Goal: Transaction & Acquisition: Purchase product/service

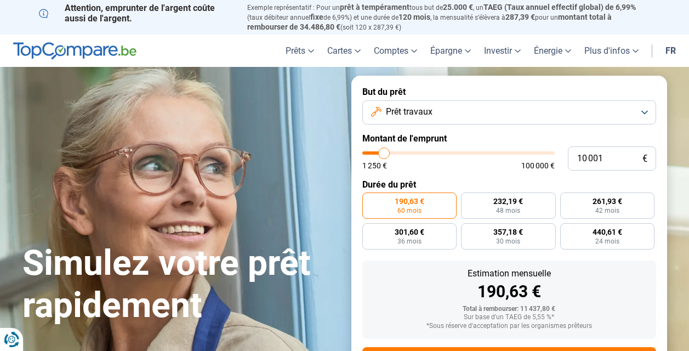
type input "9 500"
type input "9500"
type input "9 750"
type input "9750"
type input "10 750"
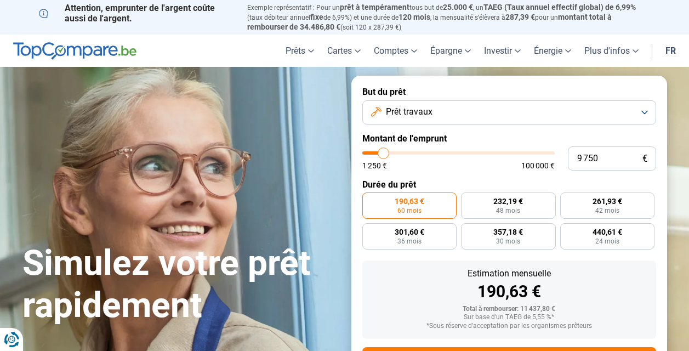
type input "10750"
type input "13 250"
type input "13250"
type input "17 250"
type input "17250"
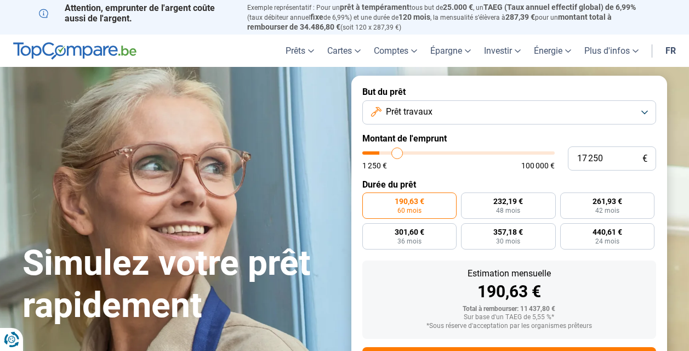
type input "22 000"
type input "22000"
type input "28 750"
type input "28750"
type input "34 250"
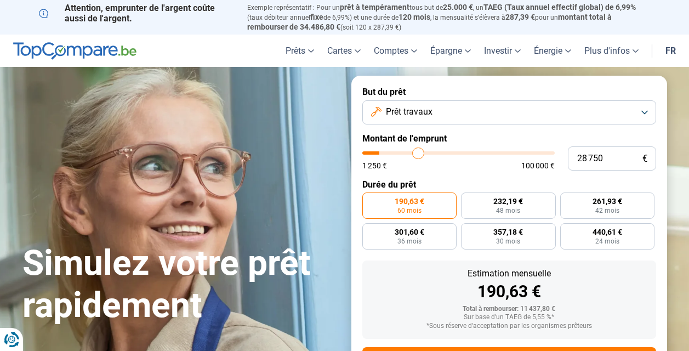
type input "34250"
type input "39 500"
type input "39500"
type input "47 500"
type input "47500"
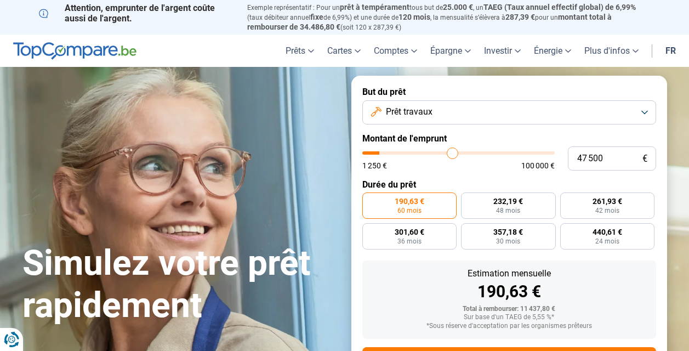
type input "50 750"
type input "50750"
type input "53 500"
type input "53500"
type input "56 000"
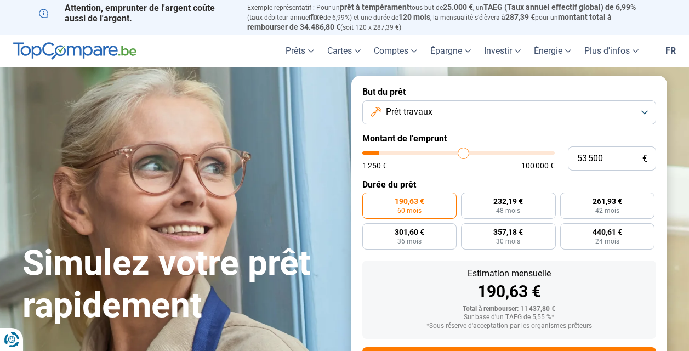
type input "56000"
type input "57 750"
type input "57750"
type input "58 750"
type input "58750"
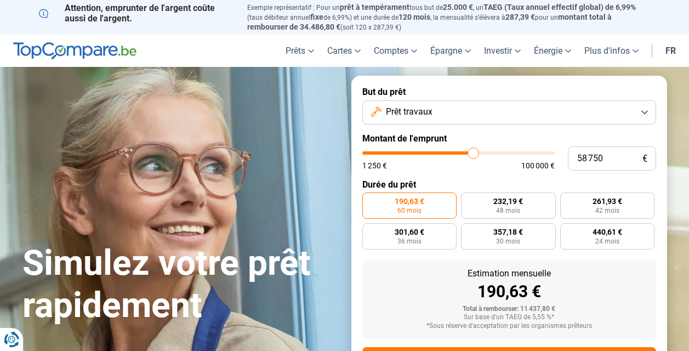
type input "61 000"
type input "61000"
type input "63 000"
type input "63000"
type input "65 750"
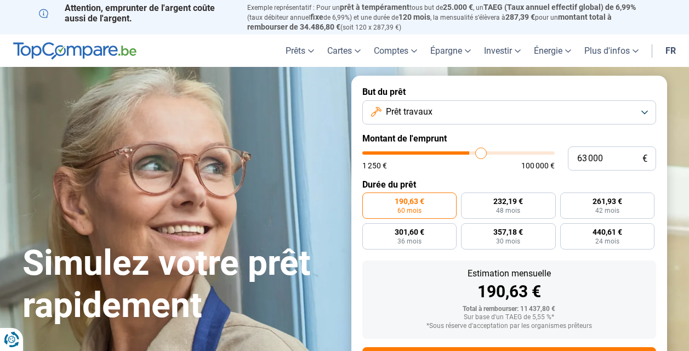
type input "65750"
type input "69 000"
type input "69000"
type input "72 250"
type input "72250"
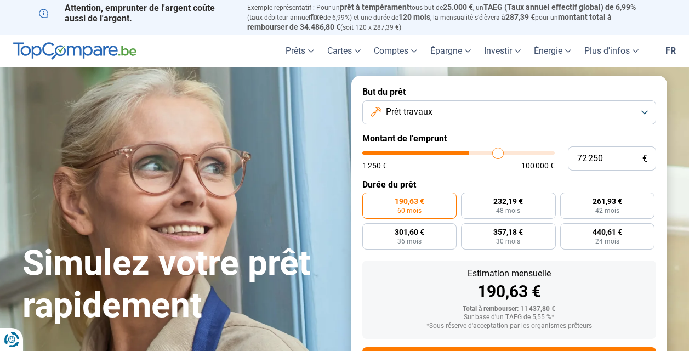
type input "75 500"
type input "75500"
type input "78 750"
type input "78750"
type input "81 500"
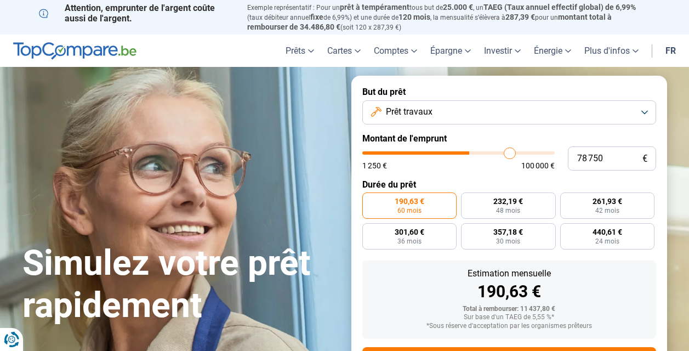
type input "81500"
type input "84 000"
type input "84000"
type input "85 750"
type input "85750"
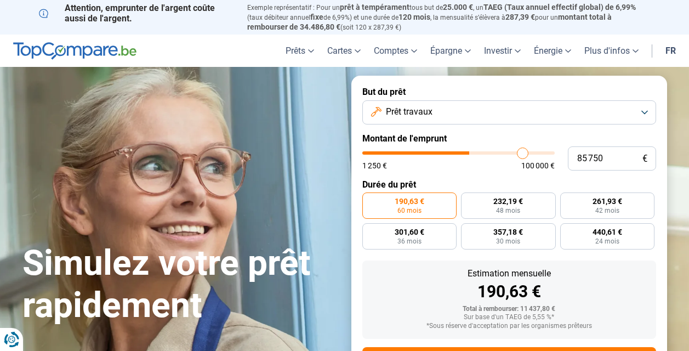
type input "86 500"
type input "86500"
type input "87 250"
type input "87250"
type input "87 500"
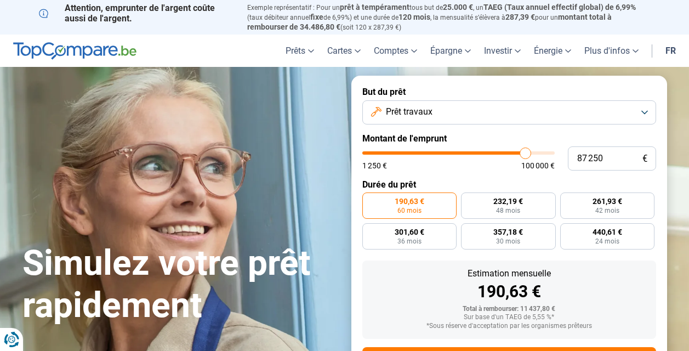
type input "87500"
type input "88 500"
type input "88500"
type input "90 250"
type input "90250"
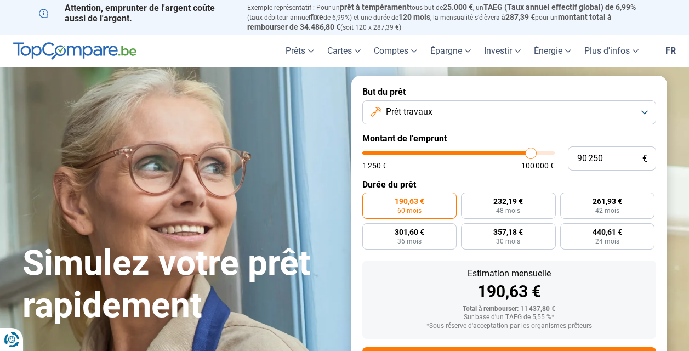
type input "93 500"
type input "93500"
type input "96 250"
type input "96250"
type input "98 750"
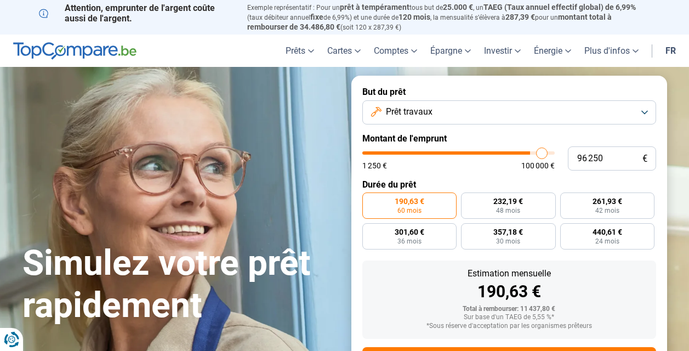
type input "98750"
type input "100 000"
drag, startPoint x: 383, startPoint y: 154, endPoint x: 550, endPoint y: 153, distance: 167.8
type input "100000"
click at [550, 153] on input "range" at bounding box center [458, 152] width 192 height 3
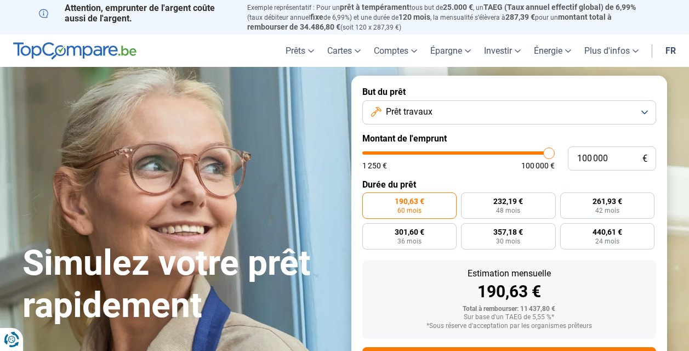
radio input "false"
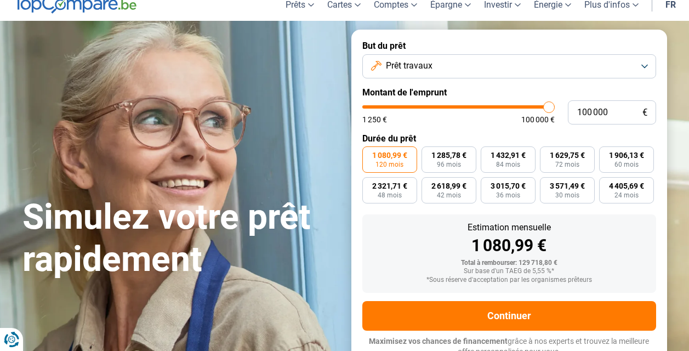
scroll to position [52, 0]
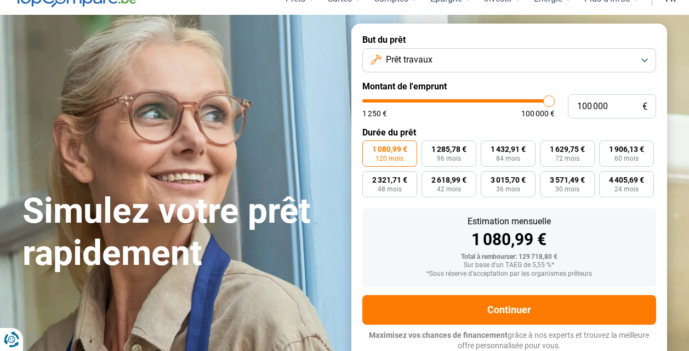
click at [646, 60] on button "Prêt travaux" at bounding box center [509, 60] width 294 height 24
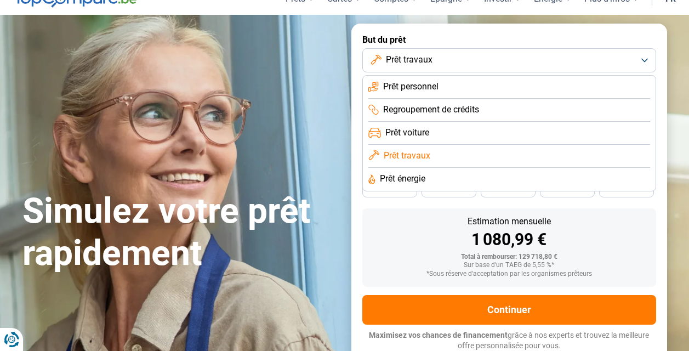
click at [646, 60] on button "Prêt travaux" at bounding box center [509, 60] width 294 height 24
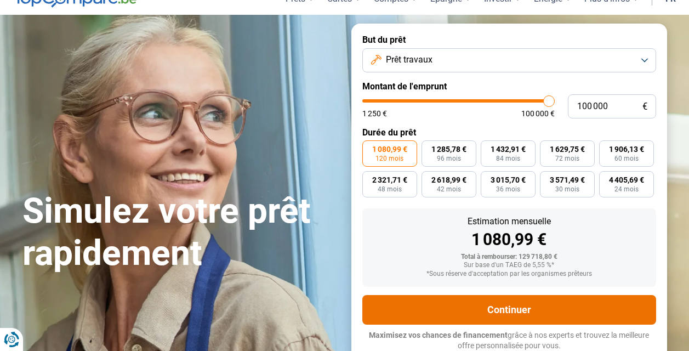
click at [531, 306] on button "Continuer" at bounding box center [509, 310] width 294 height 30
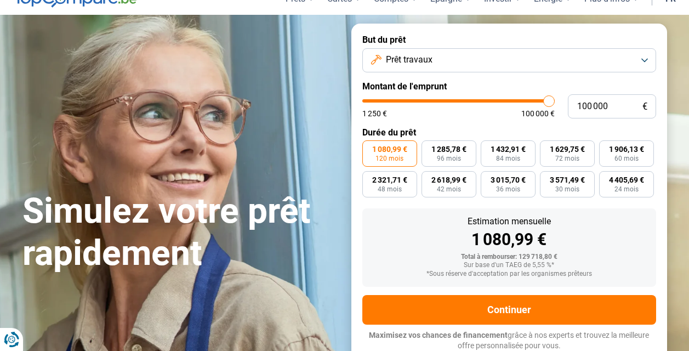
click at [489, 58] on button "Prêt travaux" at bounding box center [509, 60] width 294 height 24
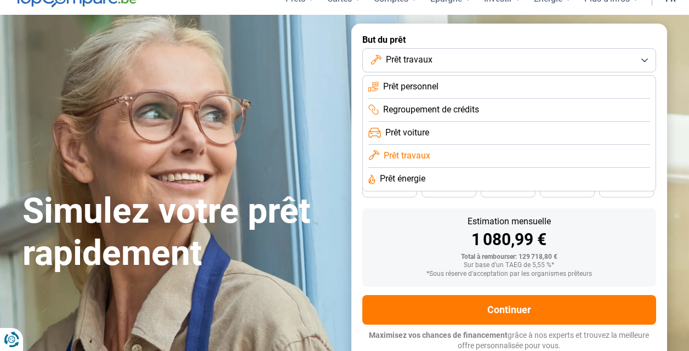
click at [463, 90] on li "Prêt personnel" at bounding box center [509, 87] width 282 height 23
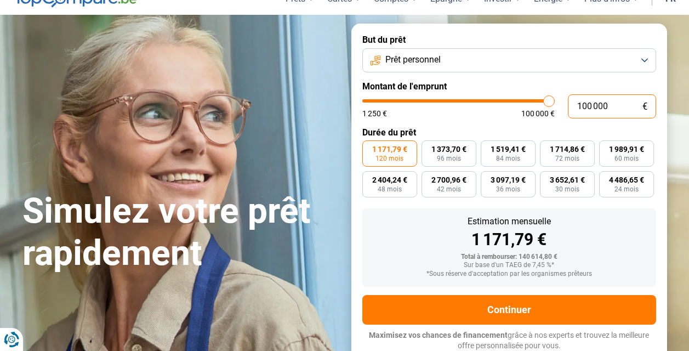
click at [589, 103] on input "100 000" at bounding box center [612, 106] width 88 height 24
type input "10 000"
type input "10000"
type input "110 000"
type input "100000"
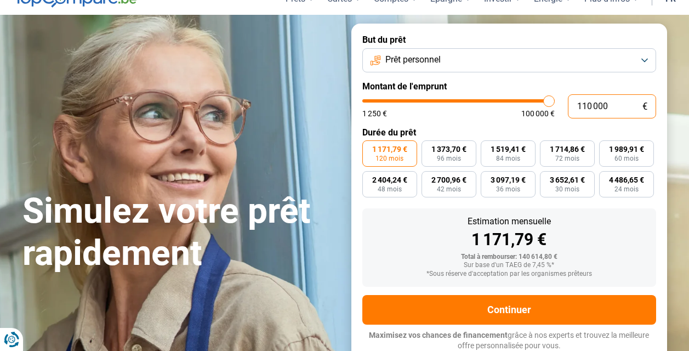
type input "100 000"
type input "100000"
click at [618, 249] on div "Estimation mensuelle 1 171,79 € Total à rembourser: 140 614,80 € Sur base d'un …" at bounding box center [509, 247] width 294 height 78
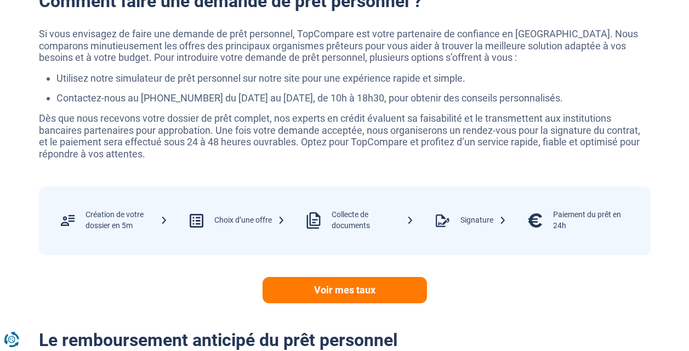
scroll to position [1916, 0]
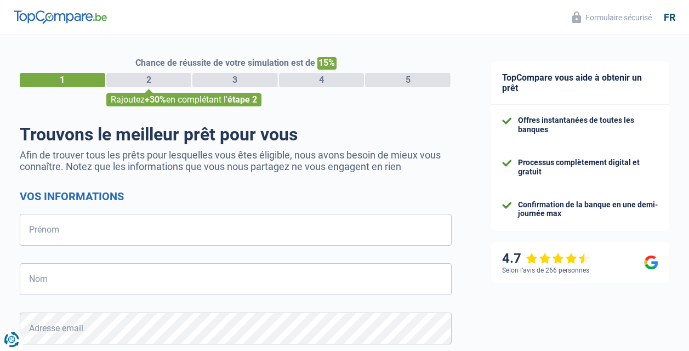
select select "32"
